Goal: Find specific page/section: Find specific page/section

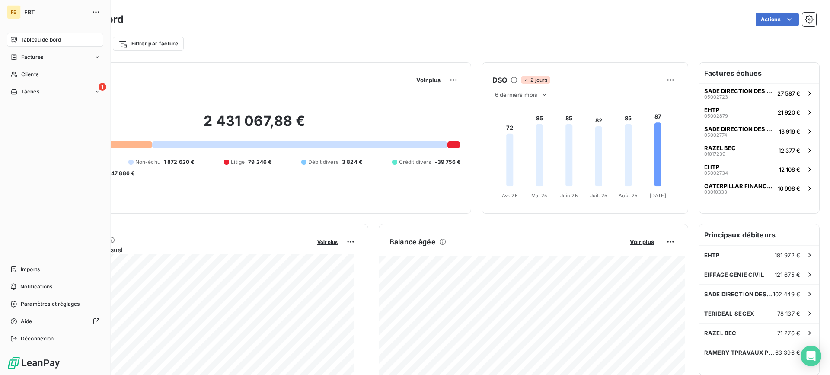
click at [45, 45] on div "Tableau de bord" at bounding box center [55, 40] width 96 height 14
click at [48, 53] on div "Factures" at bounding box center [55, 57] width 96 height 14
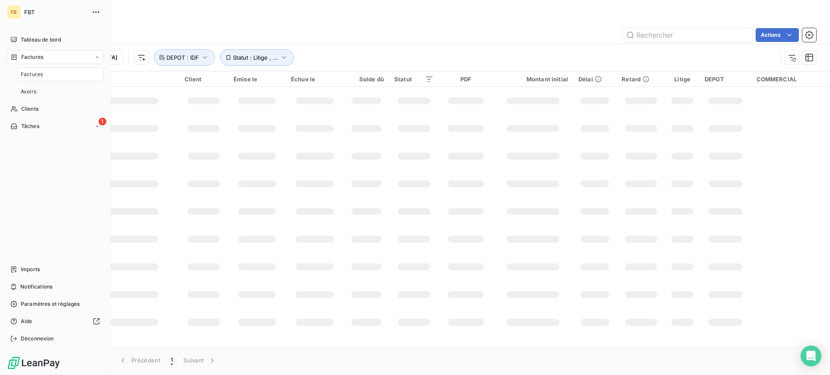
click at [38, 77] on span "Factures" at bounding box center [32, 74] width 22 height 8
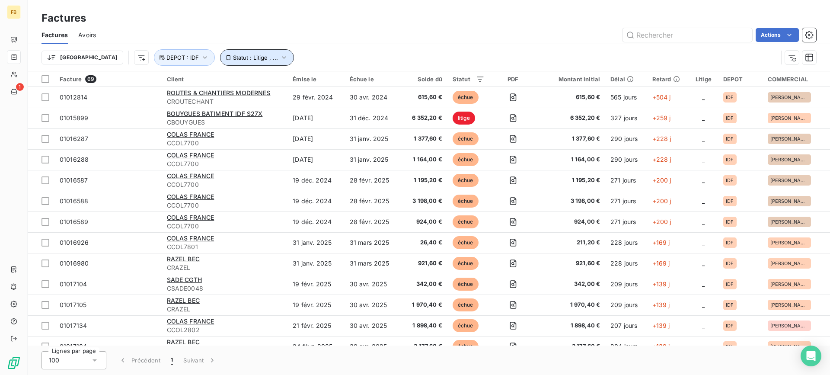
click at [233, 56] on span "Statut : Litige , ..." at bounding box center [255, 57] width 45 height 7
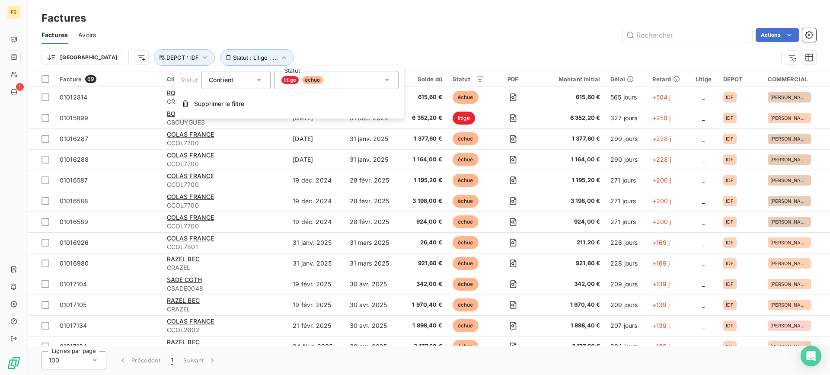
drag, startPoint x: 350, startPoint y: 83, endPoint x: 344, endPoint y: 85, distance: 5.8
click at [350, 83] on div "litige échue" at bounding box center [336, 80] width 124 height 18
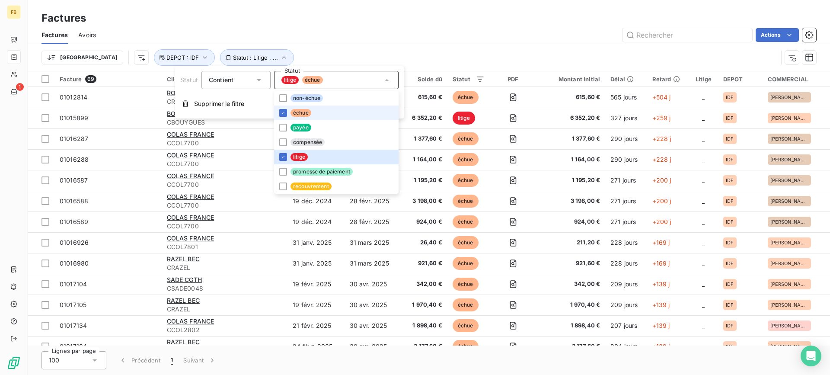
click at [287, 112] on li "échue" at bounding box center [336, 112] width 124 height 15
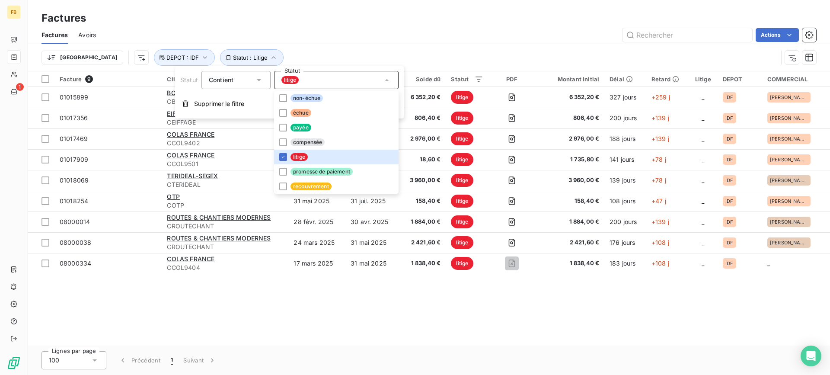
click at [312, 39] on div "Actions" at bounding box center [461, 35] width 710 height 14
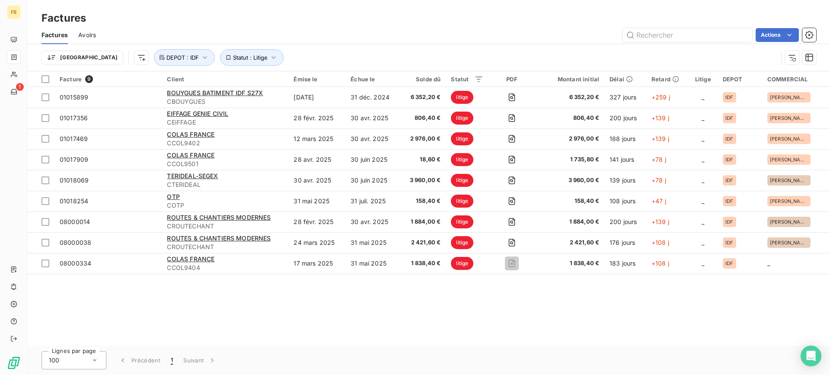
click at [404, 41] on div "Actions" at bounding box center [461, 35] width 710 height 14
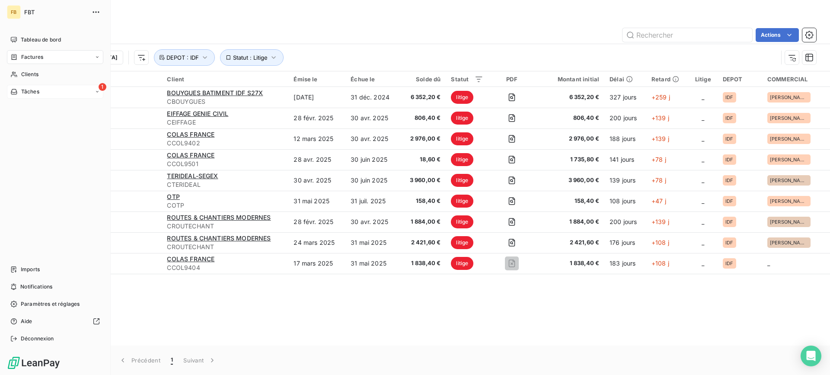
click at [25, 90] on span "Tâches" at bounding box center [30, 92] width 18 height 8
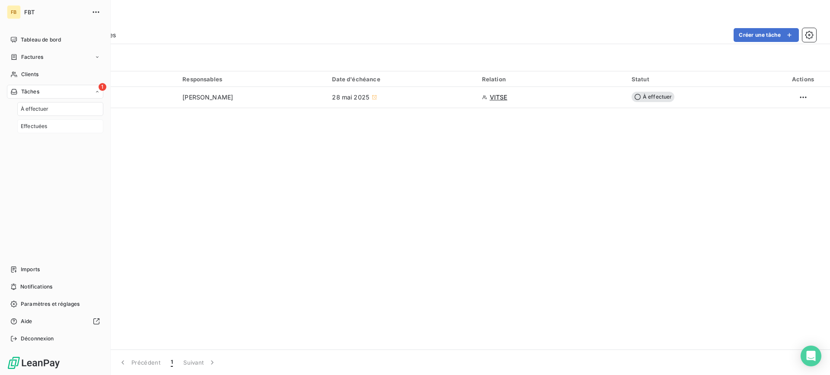
click at [28, 125] on span "Effectuées" at bounding box center [34, 126] width 27 height 8
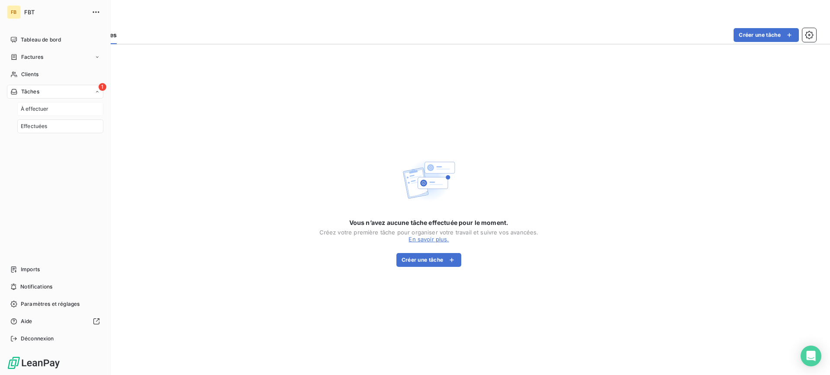
click at [28, 109] on span "À effectuer" at bounding box center [35, 109] width 28 height 8
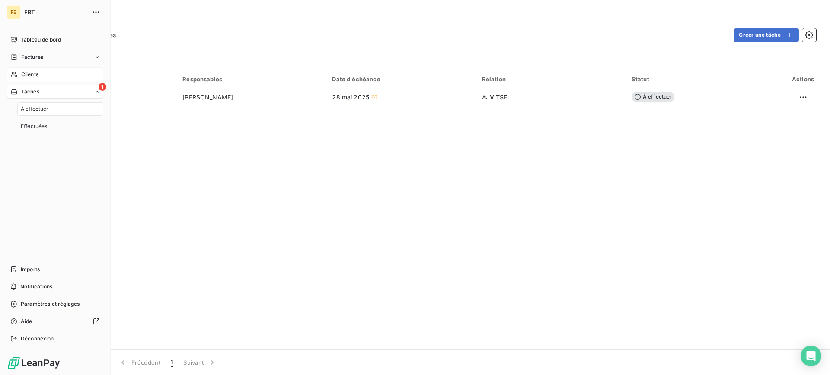
click at [43, 78] on div "Clients" at bounding box center [55, 74] width 96 height 14
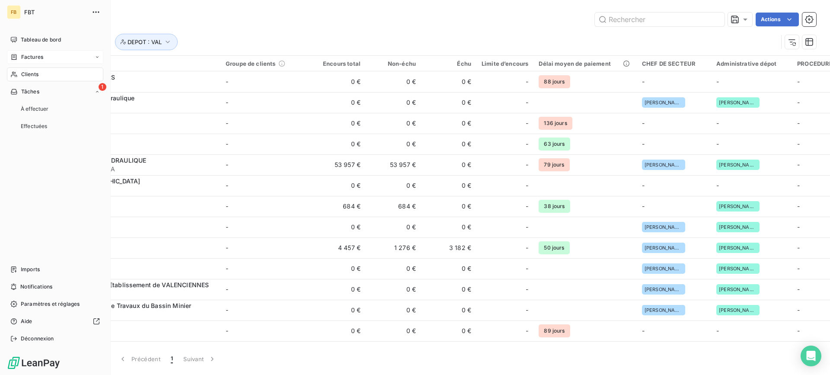
click at [47, 58] on div "Factures" at bounding box center [55, 57] width 96 height 14
